Goal: Information Seeking & Learning: Learn about a topic

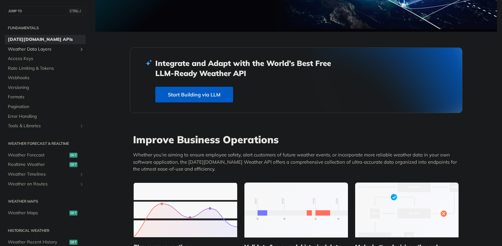
click at [73, 49] on link "Weather Data Layers" at bounding box center [45, 49] width 81 height 9
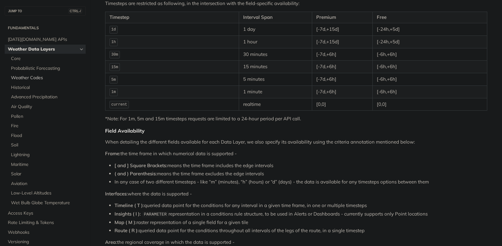
click at [23, 77] on span "Weather Codes" at bounding box center [47, 78] width 73 height 6
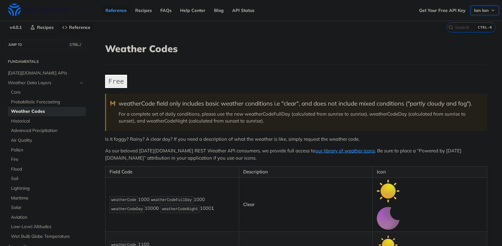
click at [490, 9] on icon "button" at bounding box center [492, 10] width 5 height 5
click at [239, 8] on link "API Status" at bounding box center [243, 10] width 29 height 9
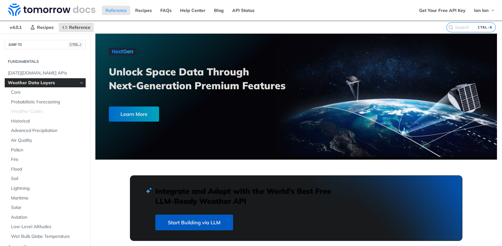
click at [38, 109] on span "Weather Codes" at bounding box center [47, 111] width 73 height 6
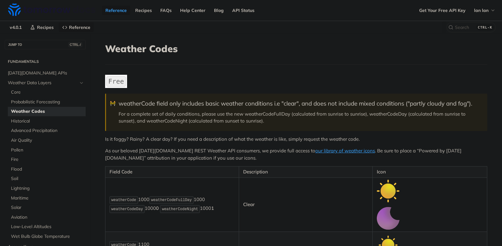
scroll to position [186, 0]
